Goal: Navigation & Orientation: Find specific page/section

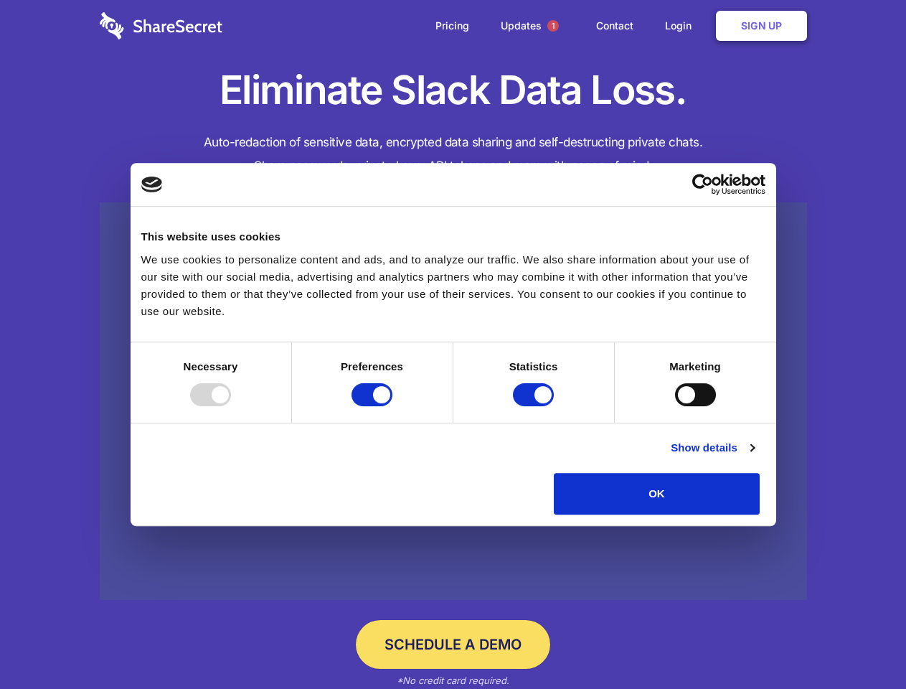
click at [231, 406] on div at bounding box center [210, 394] width 41 height 23
click at [393, 406] on input "Preferences" at bounding box center [372, 394] width 41 height 23
checkbox input "false"
click at [535, 406] on input "Statistics" at bounding box center [533, 394] width 41 height 23
checkbox input "false"
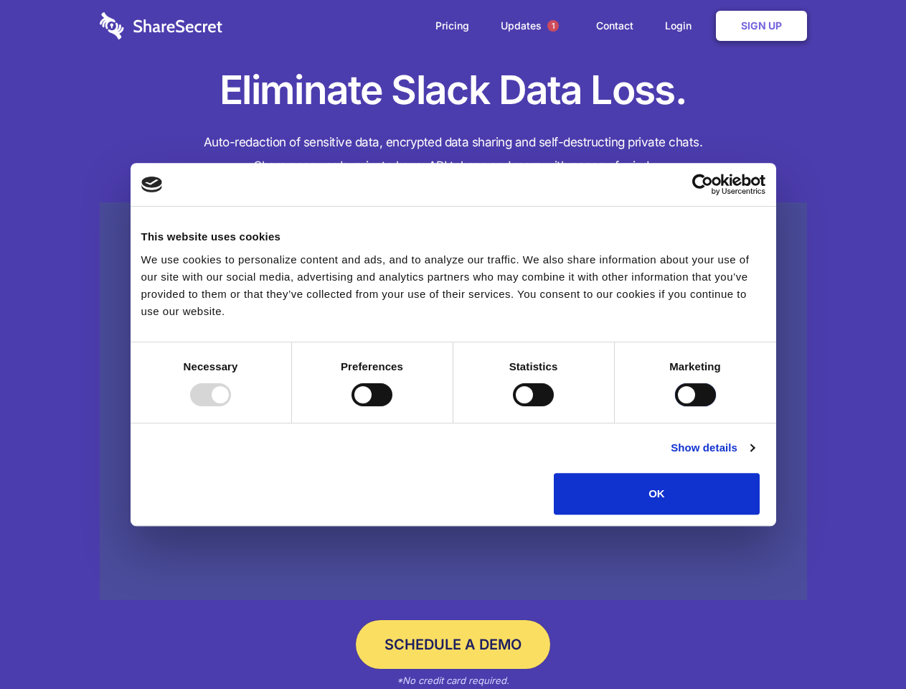
click at [675, 406] on input "Marketing" at bounding box center [695, 394] width 41 height 23
checkbox input "true"
click at [754, 456] on link "Show details" at bounding box center [712, 447] width 83 height 17
click at [0, 0] on li "Necessary 7 Necessary cookies help make a website usable by enabling basic func…" at bounding box center [0, 0] width 0 height 0
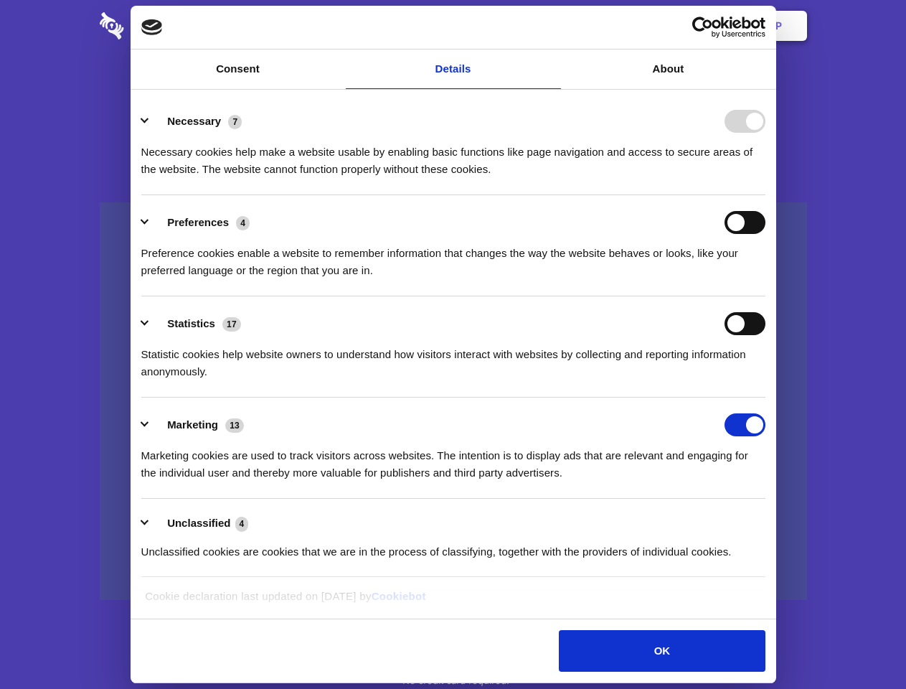
click at [553, 26] on span "1" at bounding box center [553, 25] width 11 height 11
